Goal: Task Accomplishment & Management: Manage account settings

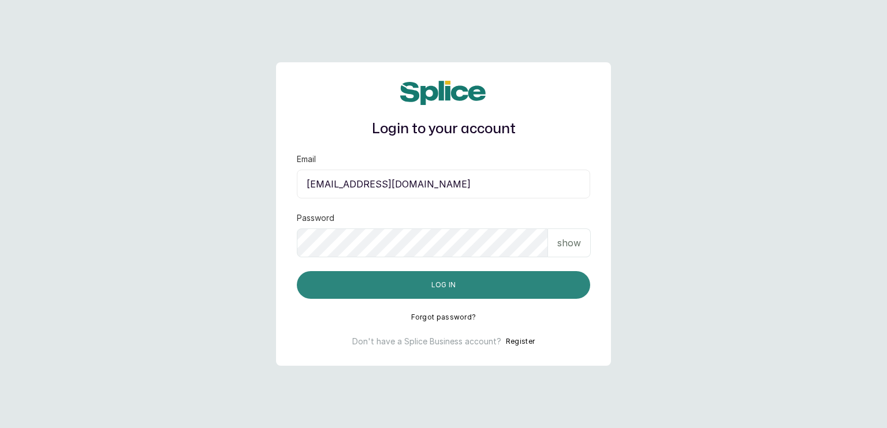
click at [438, 284] on button "Log in" at bounding box center [443, 285] width 293 height 28
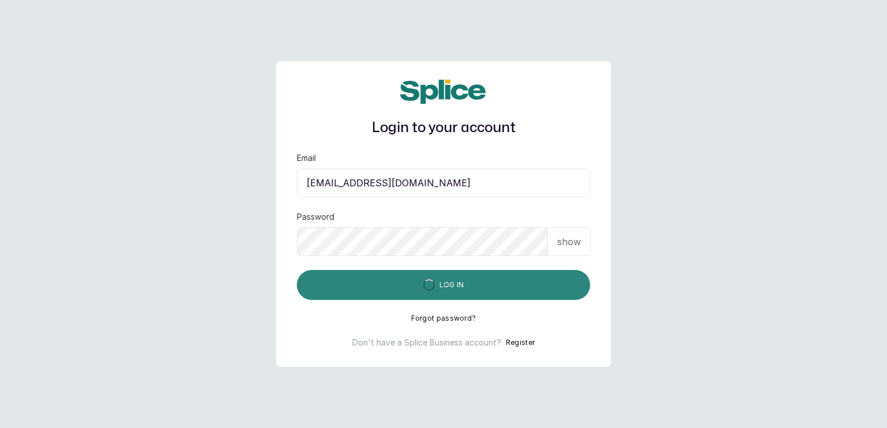
click at [439, 283] on button "Log in" at bounding box center [443, 285] width 293 height 30
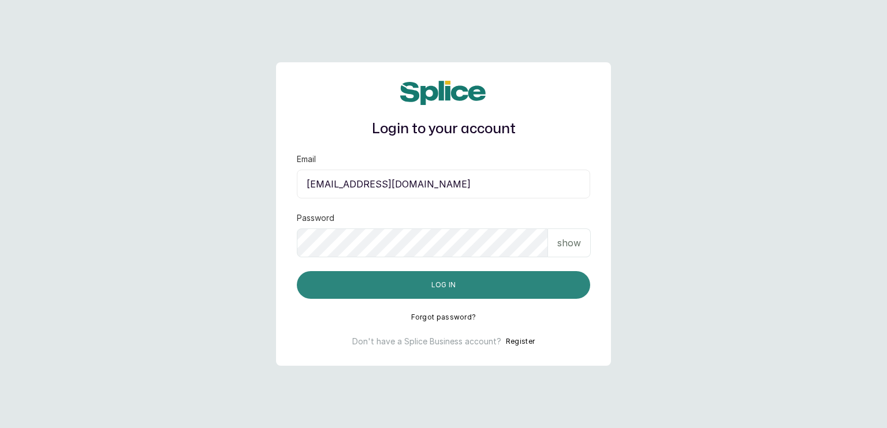
click at [483, 278] on button "Log in" at bounding box center [443, 285] width 293 height 28
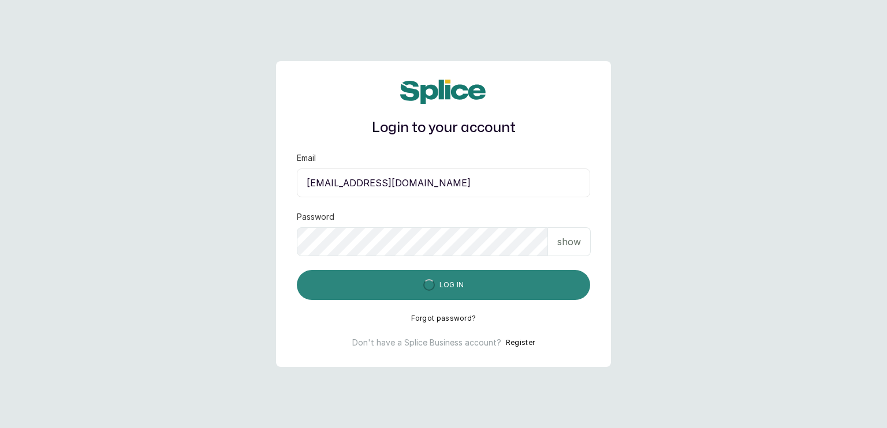
click at [483, 278] on button "Log in" at bounding box center [443, 285] width 293 height 30
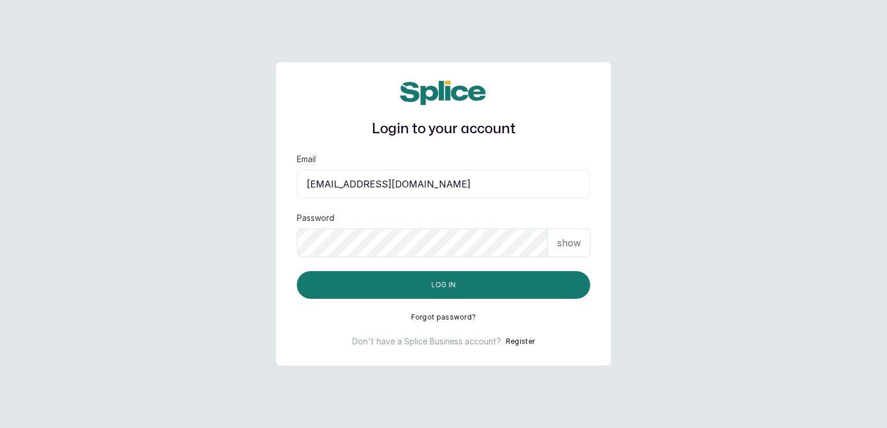
click at [469, 179] on input "[EMAIL_ADDRESS][DOMAIN_NAME]" at bounding box center [443, 184] width 293 height 29
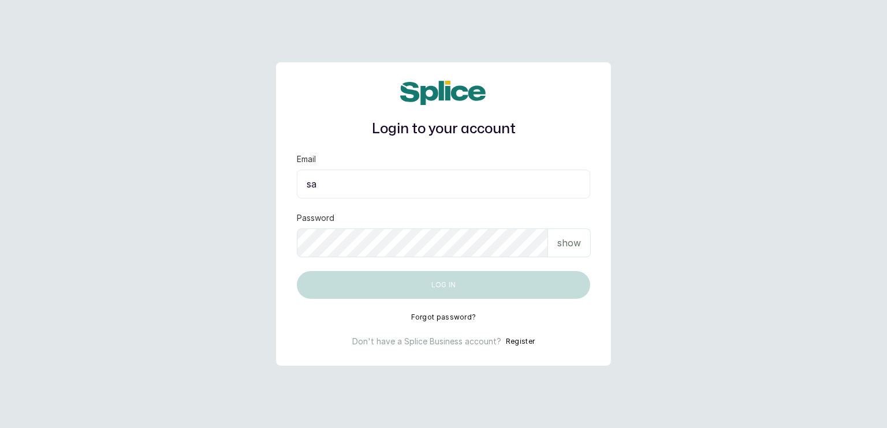
type input "s"
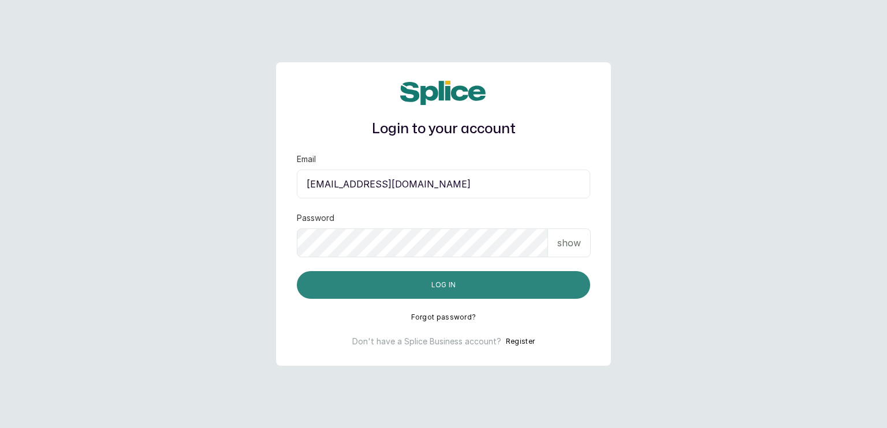
click at [470, 278] on button "Log in" at bounding box center [443, 285] width 293 height 28
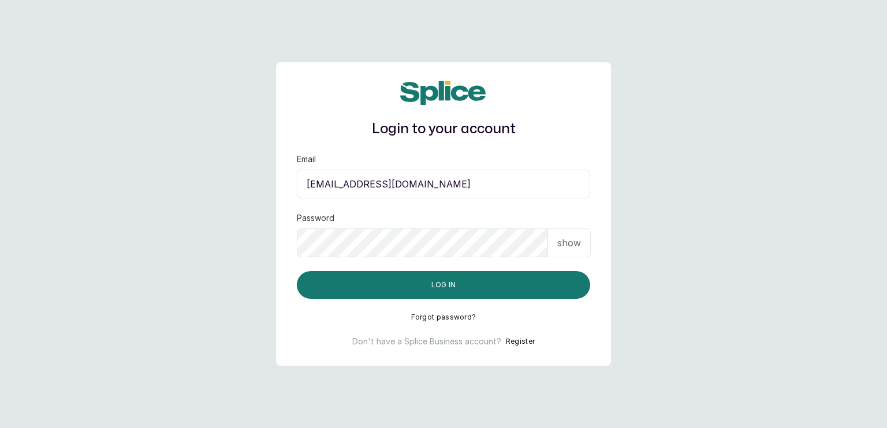
click at [365, 183] on input "[EMAIL_ADDRESS][DOMAIN_NAME]" at bounding box center [443, 184] width 293 height 29
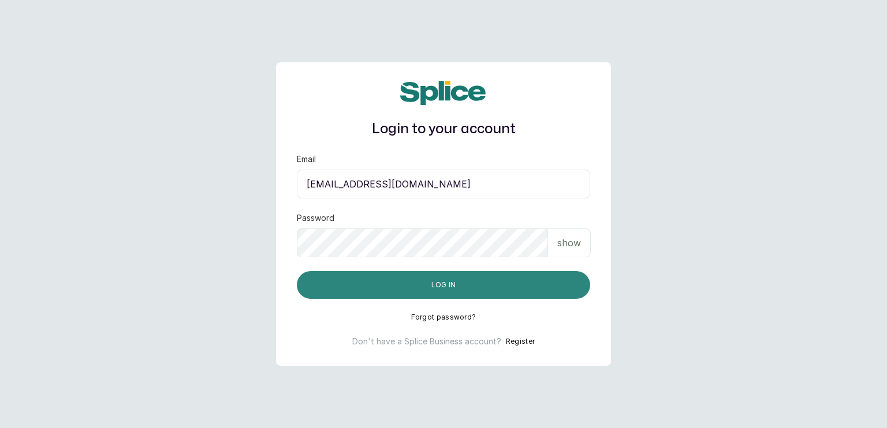
click at [470, 288] on button "Log in" at bounding box center [443, 285] width 293 height 28
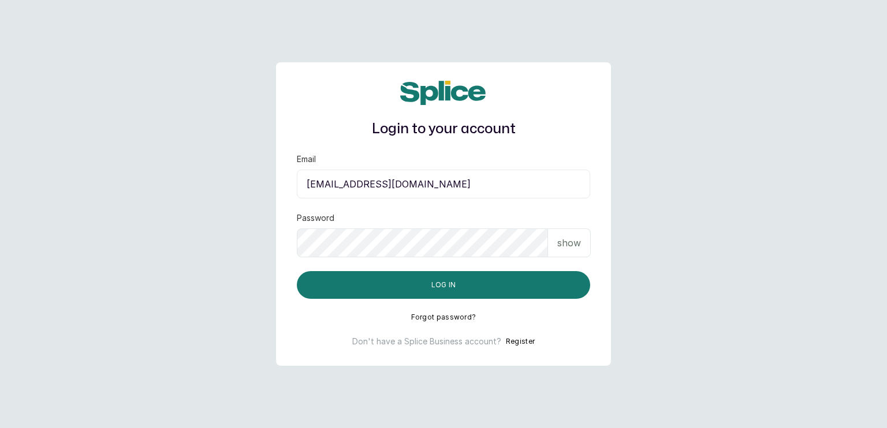
click at [476, 179] on input "[EMAIL_ADDRESS][DOMAIN_NAME]" at bounding box center [443, 184] width 293 height 29
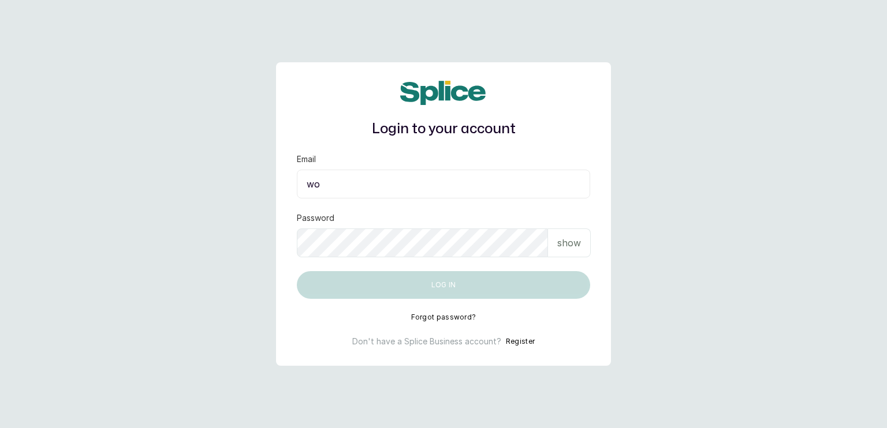
type input "w"
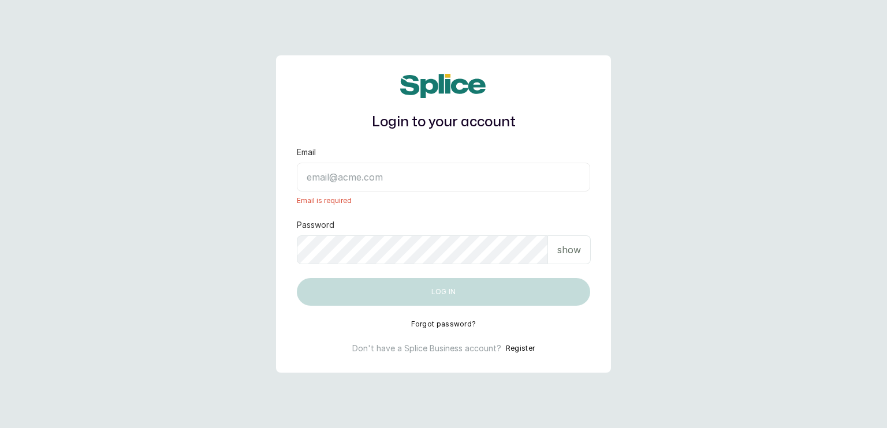
type input "[EMAIL_ADDRESS][DOMAIN_NAME]"
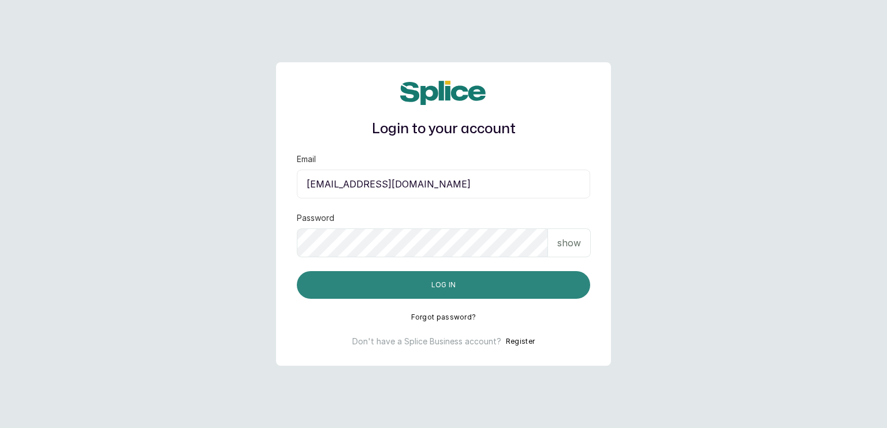
click at [499, 283] on button "Log in" at bounding box center [443, 285] width 293 height 28
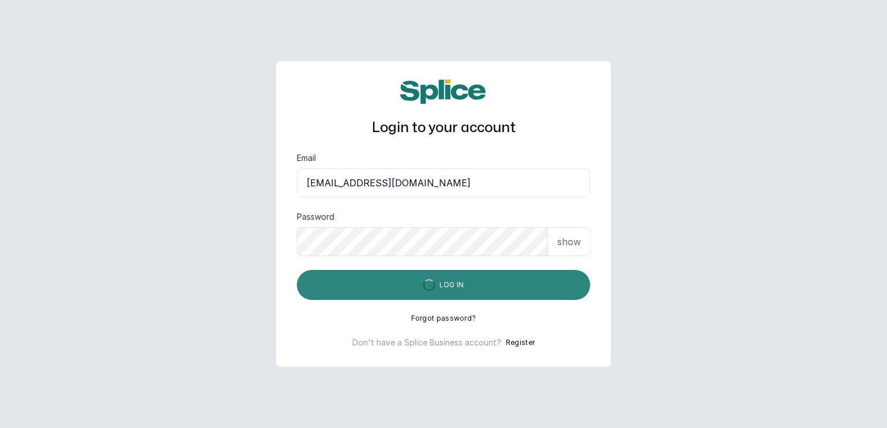
click at [512, 287] on button "Log in" at bounding box center [443, 285] width 293 height 30
click at [499, 283] on button "Log in" at bounding box center [443, 285] width 293 height 30
click at [505, 279] on button "Log in" at bounding box center [443, 285] width 293 height 30
click at [522, 285] on button "Log in" at bounding box center [443, 285] width 293 height 30
click at [517, 288] on button "Log in" at bounding box center [443, 285] width 293 height 30
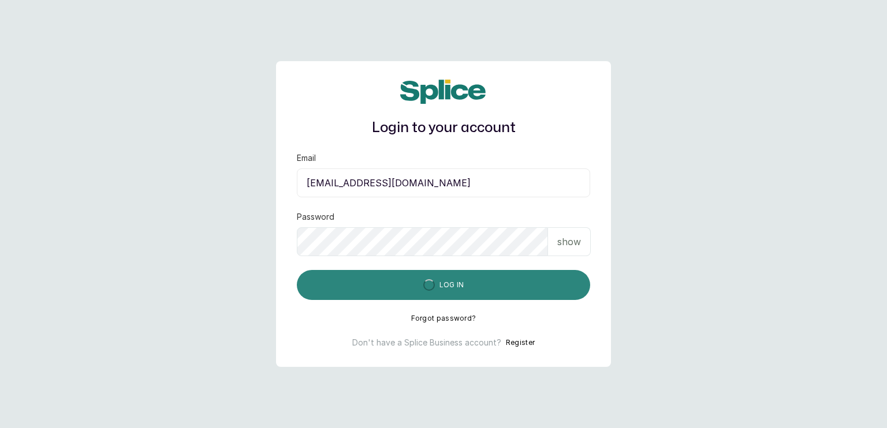
click at [465, 298] on button "Log in" at bounding box center [443, 285] width 293 height 30
click at [297, 270] on button "Log in" at bounding box center [443, 285] width 293 height 30
